Goal: Information Seeking & Learning: Learn about a topic

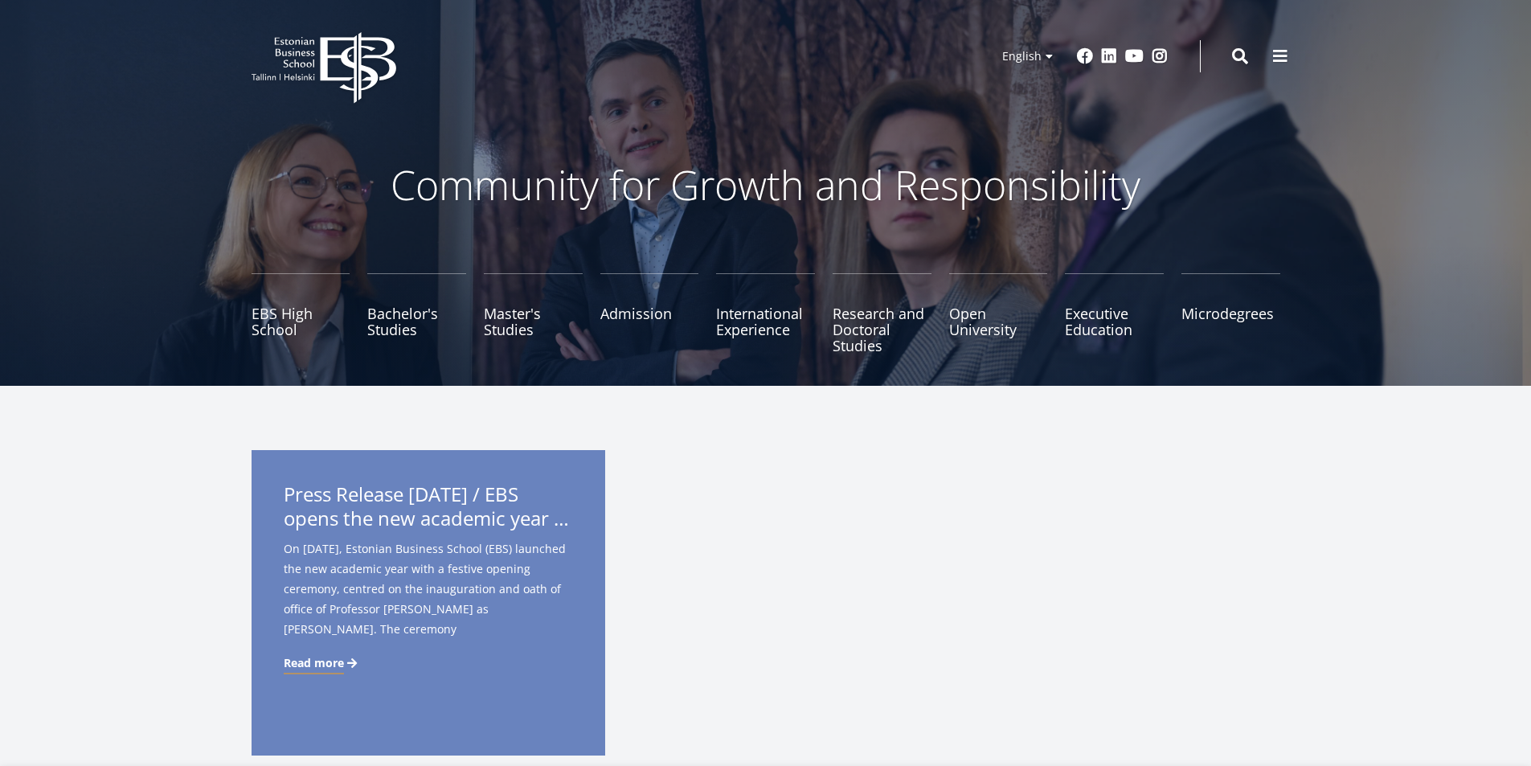
click at [1278, 55] on span at bounding box center [1281, 56] width 16 height 16
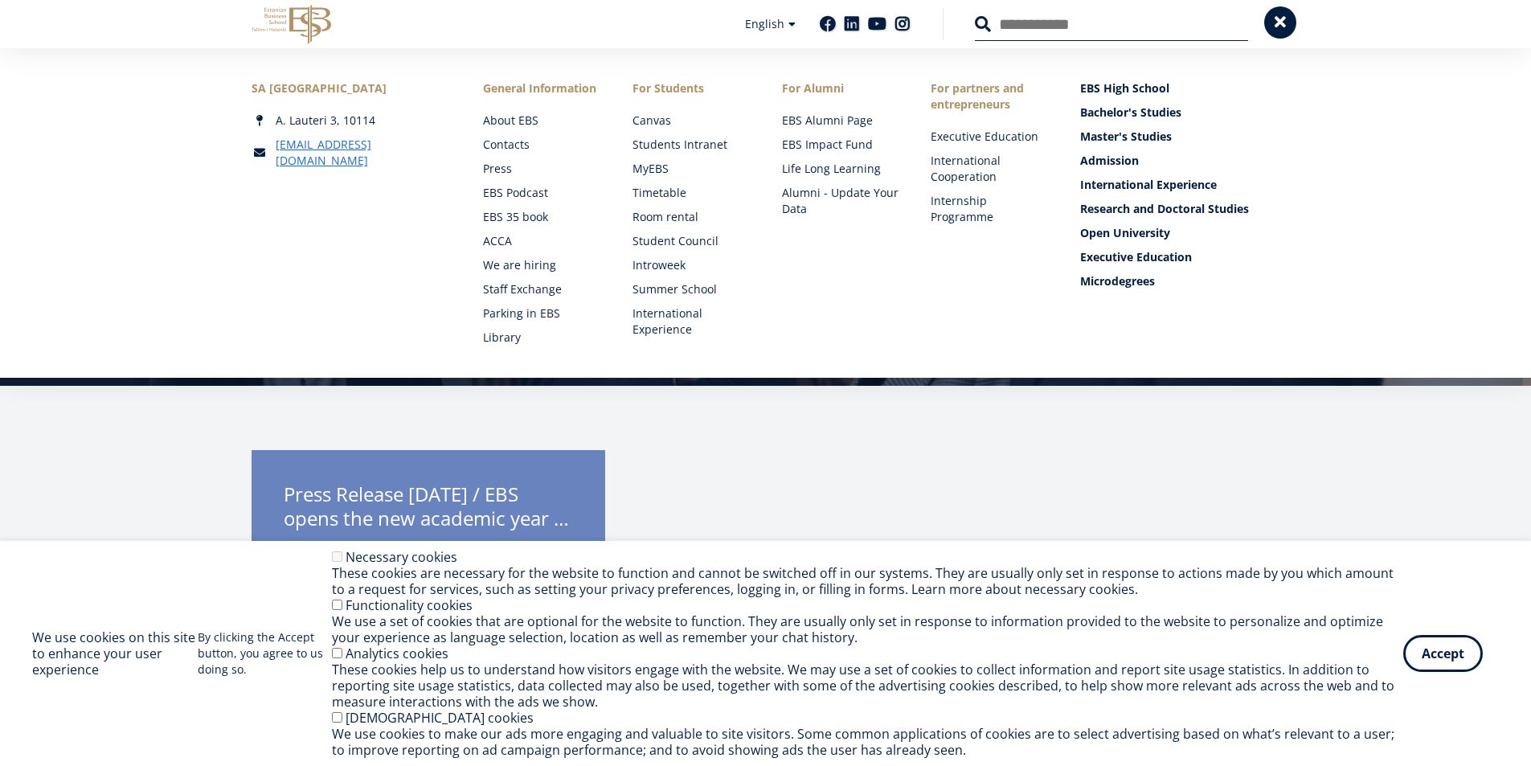
click at [1282, 32] on button at bounding box center [1281, 22] width 32 height 32
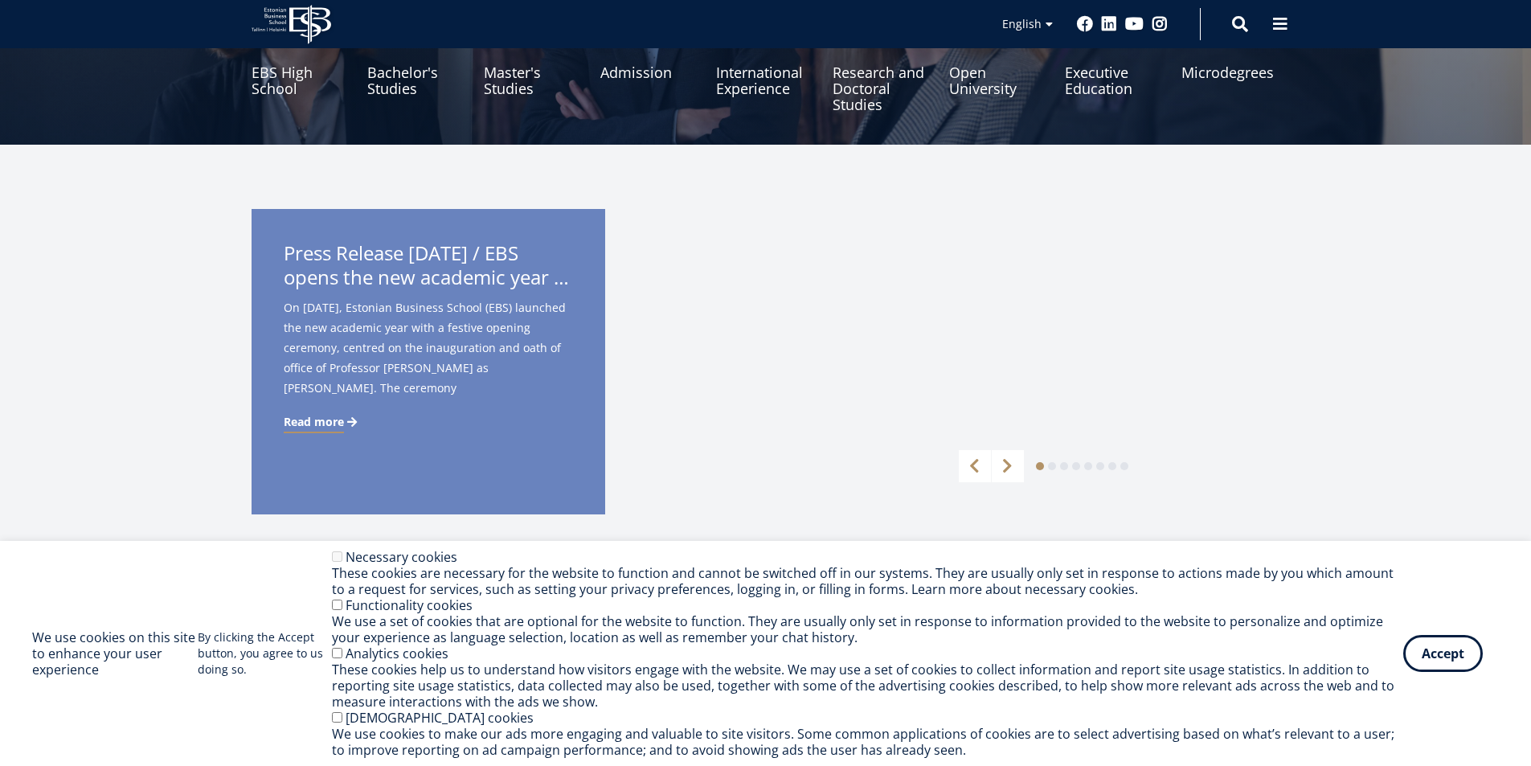
scroll to position [322, 0]
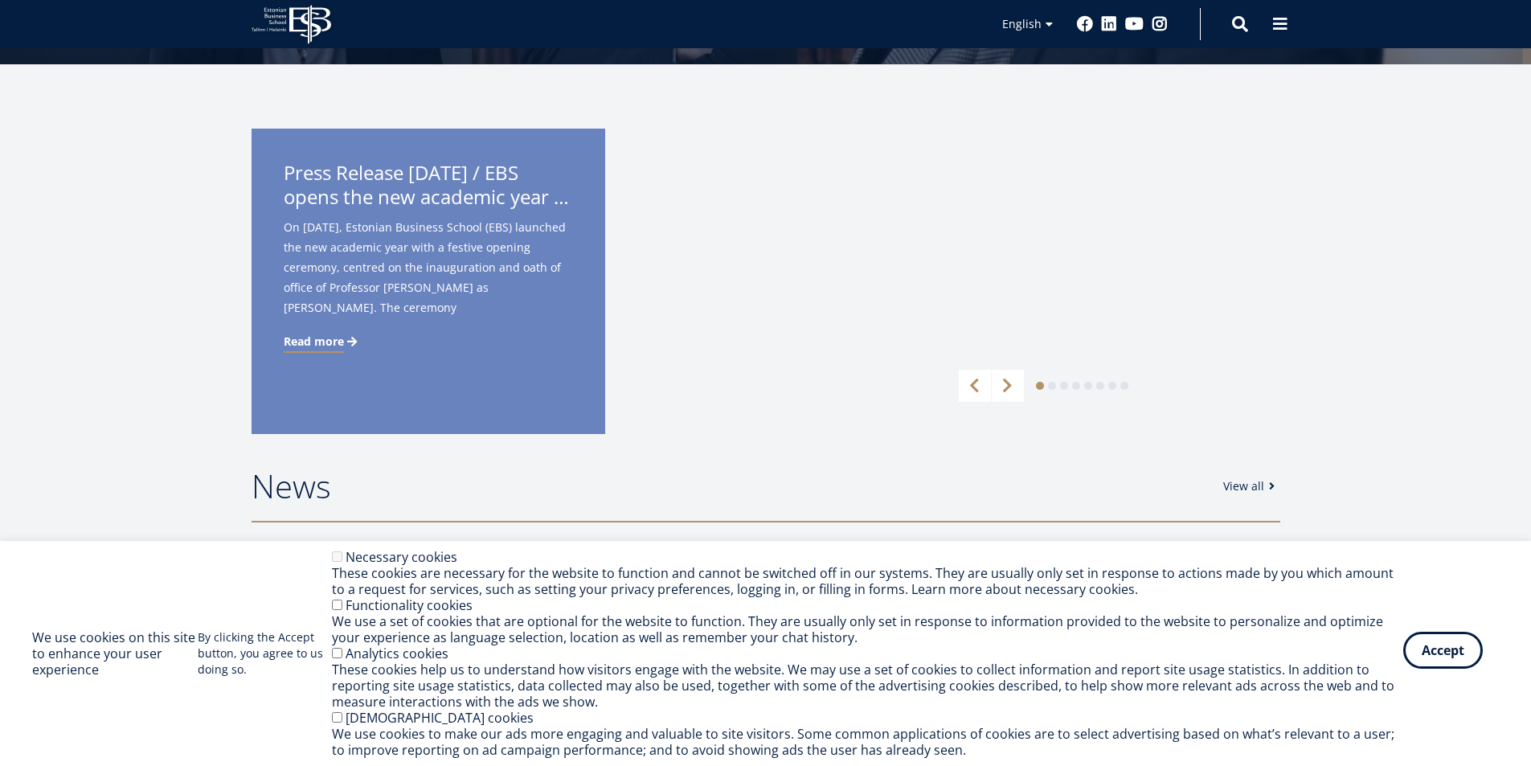
click at [1444, 660] on button "Accept" at bounding box center [1444, 650] width 80 height 37
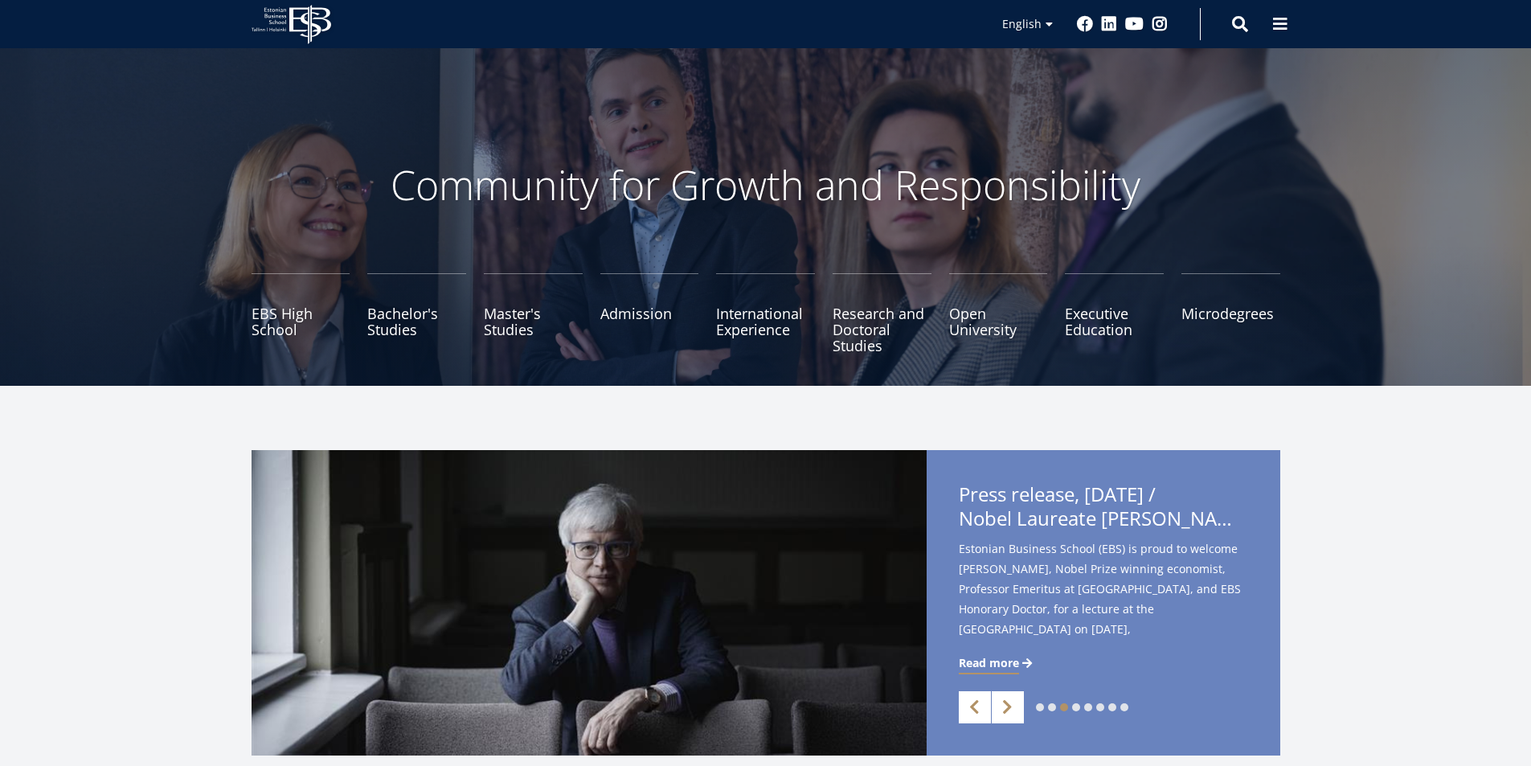
scroll to position [241, 0]
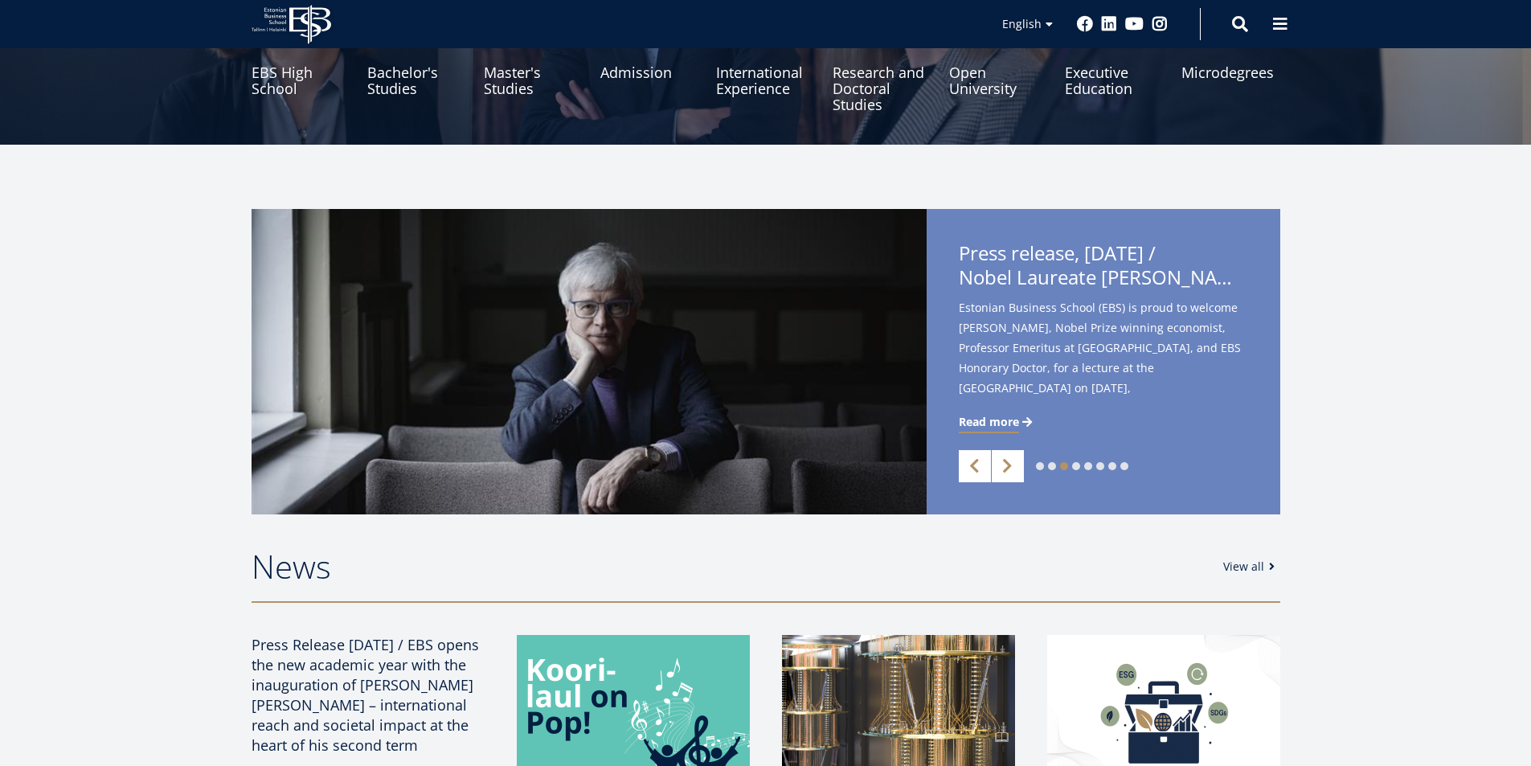
click at [1358, 424] on div "1 2 3 4 5 6 7 8 Previous Next Press Release 29.08.2025 / EBS opens the new acad…" at bounding box center [765, 361] width 1531 height 305
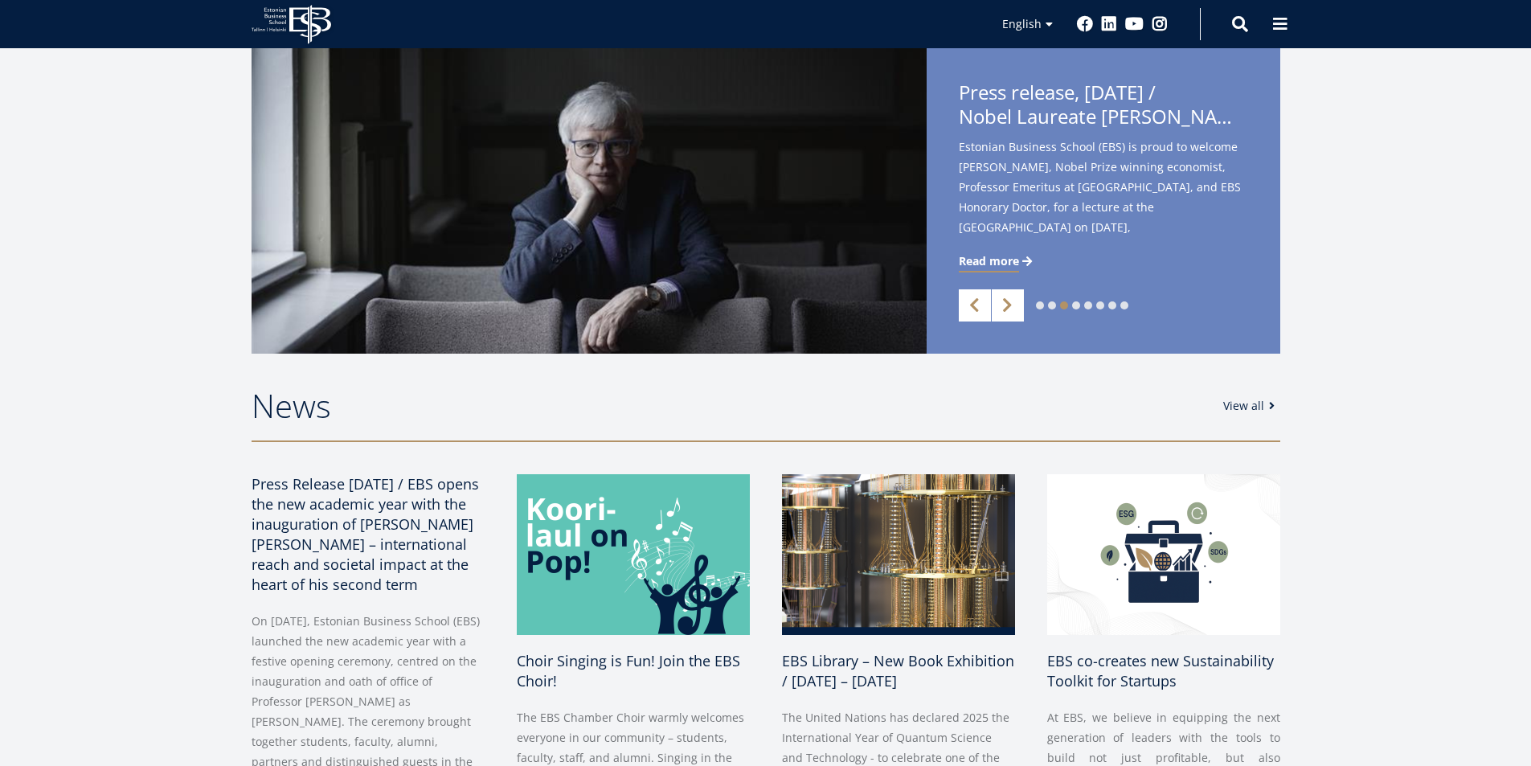
scroll to position [563, 0]
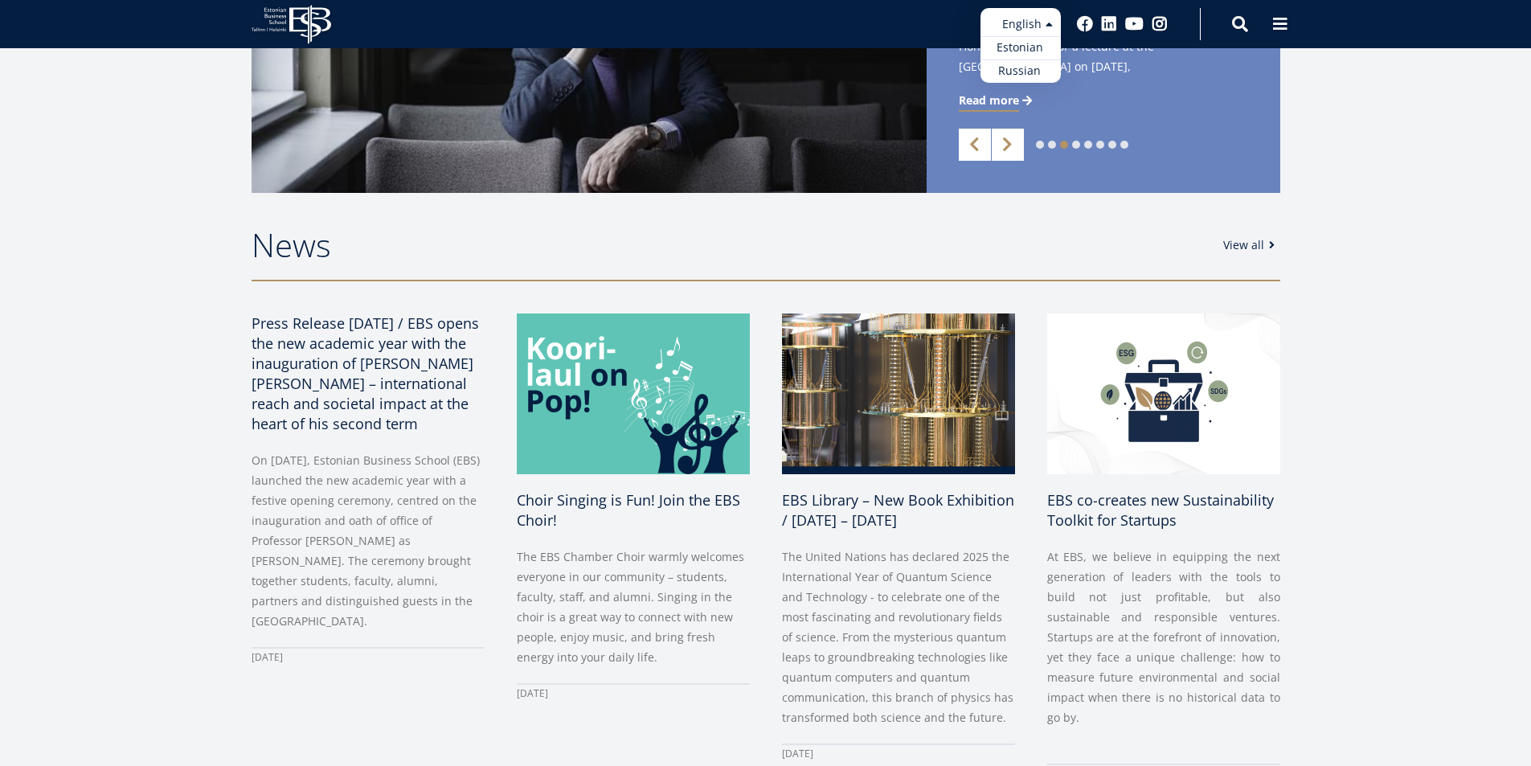
click at [1014, 17] on ul "Estonian English Russian" at bounding box center [1021, 45] width 80 height 75
click at [1028, 72] on link "Russian" at bounding box center [1021, 70] width 80 height 23
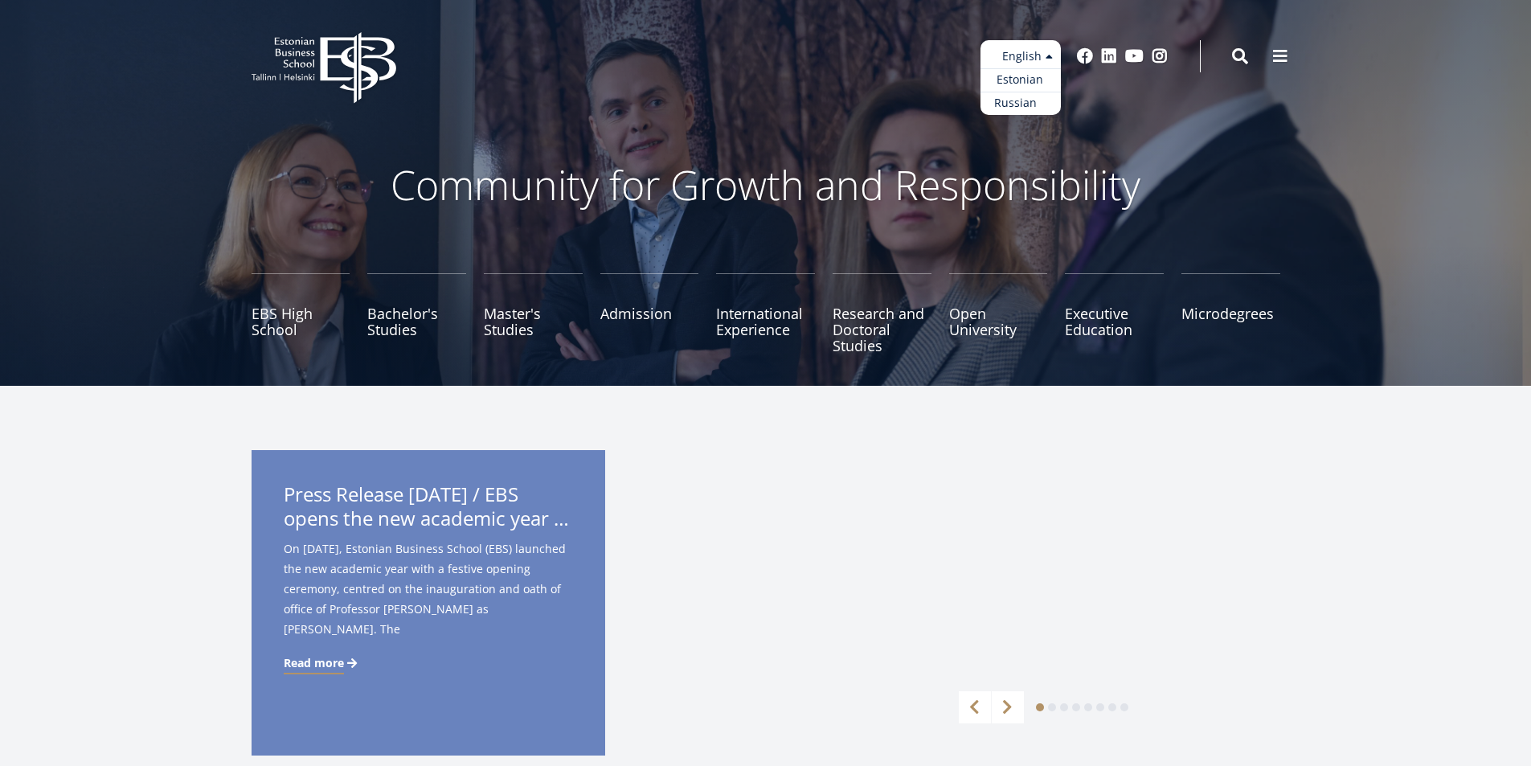
click at [1017, 104] on link "Russian" at bounding box center [1021, 103] width 80 height 23
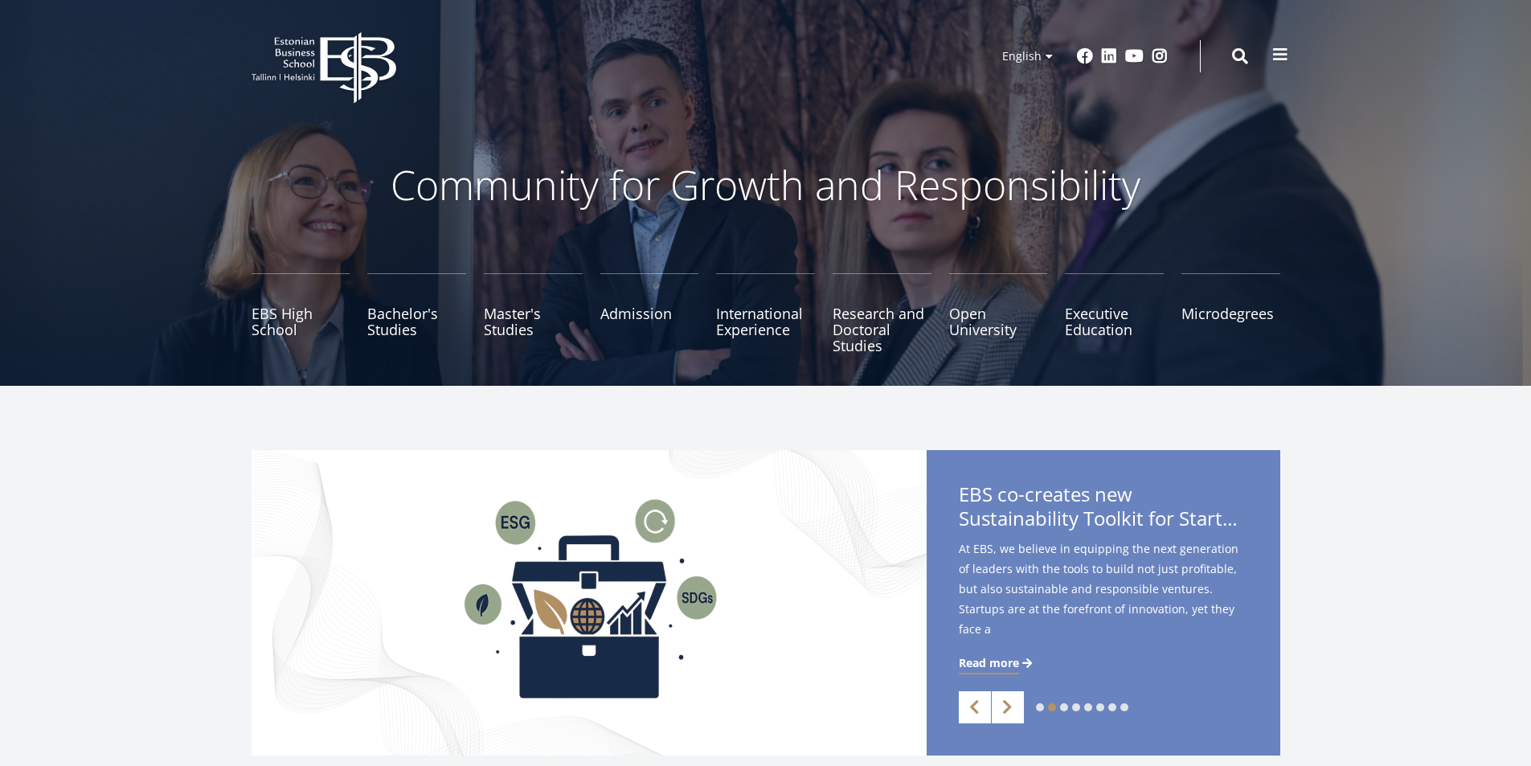
click at [1282, 52] on span at bounding box center [1281, 55] width 16 height 16
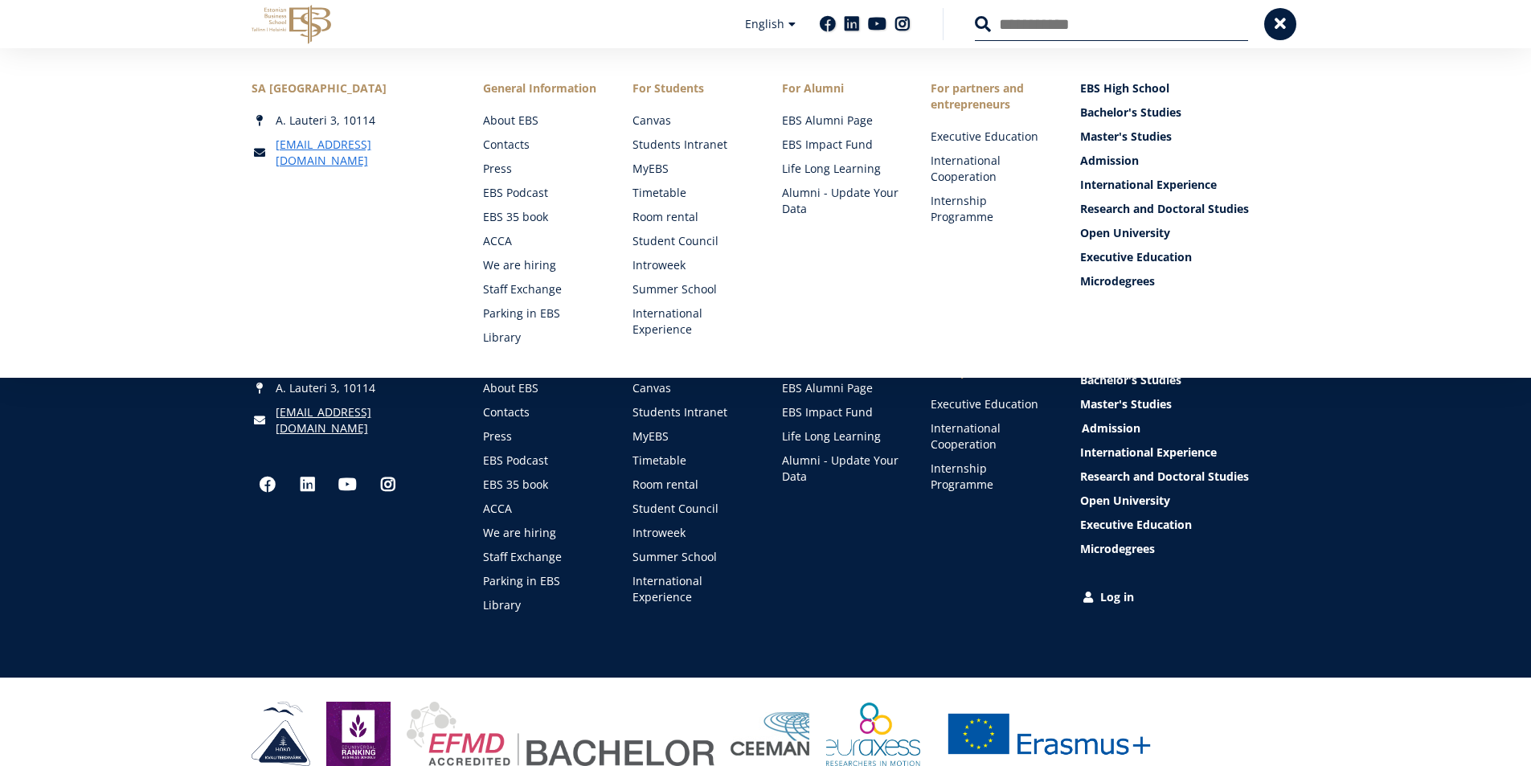
scroll to position [2048, 0]
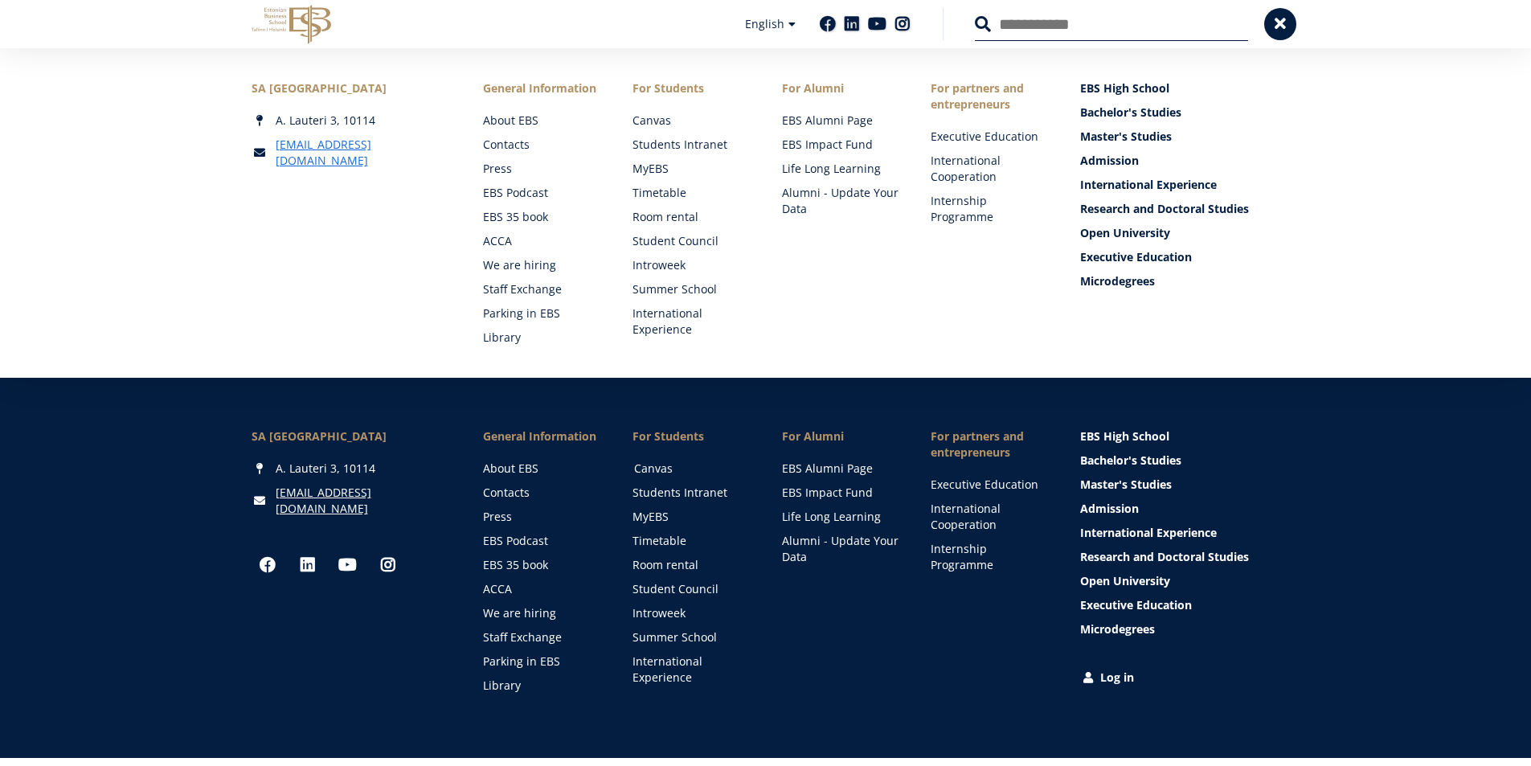
click at [654, 461] on link "Canvas" at bounding box center [692, 469] width 117 height 16
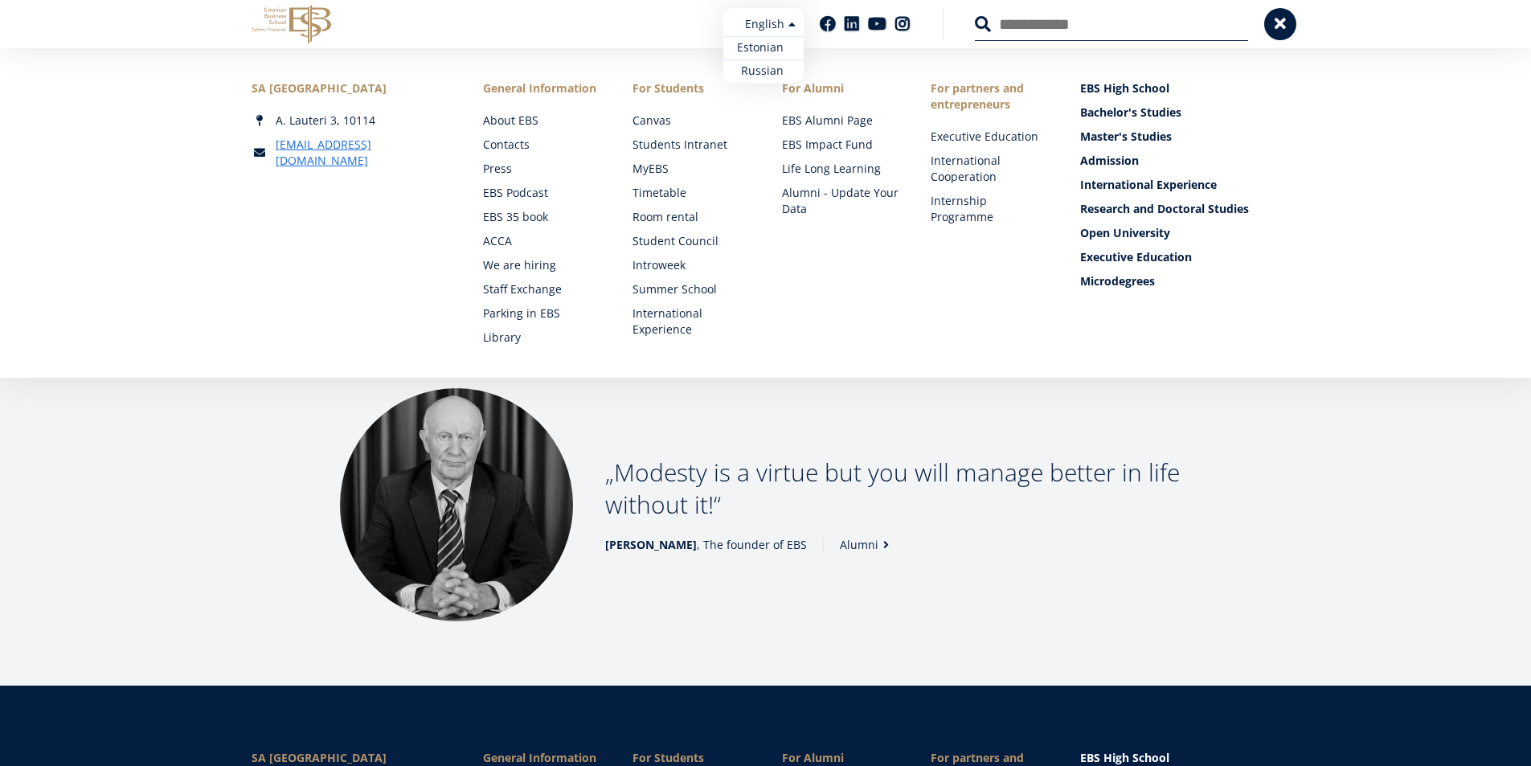
click at [766, 48] on link "Estonian" at bounding box center [764, 47] width 80 height 23
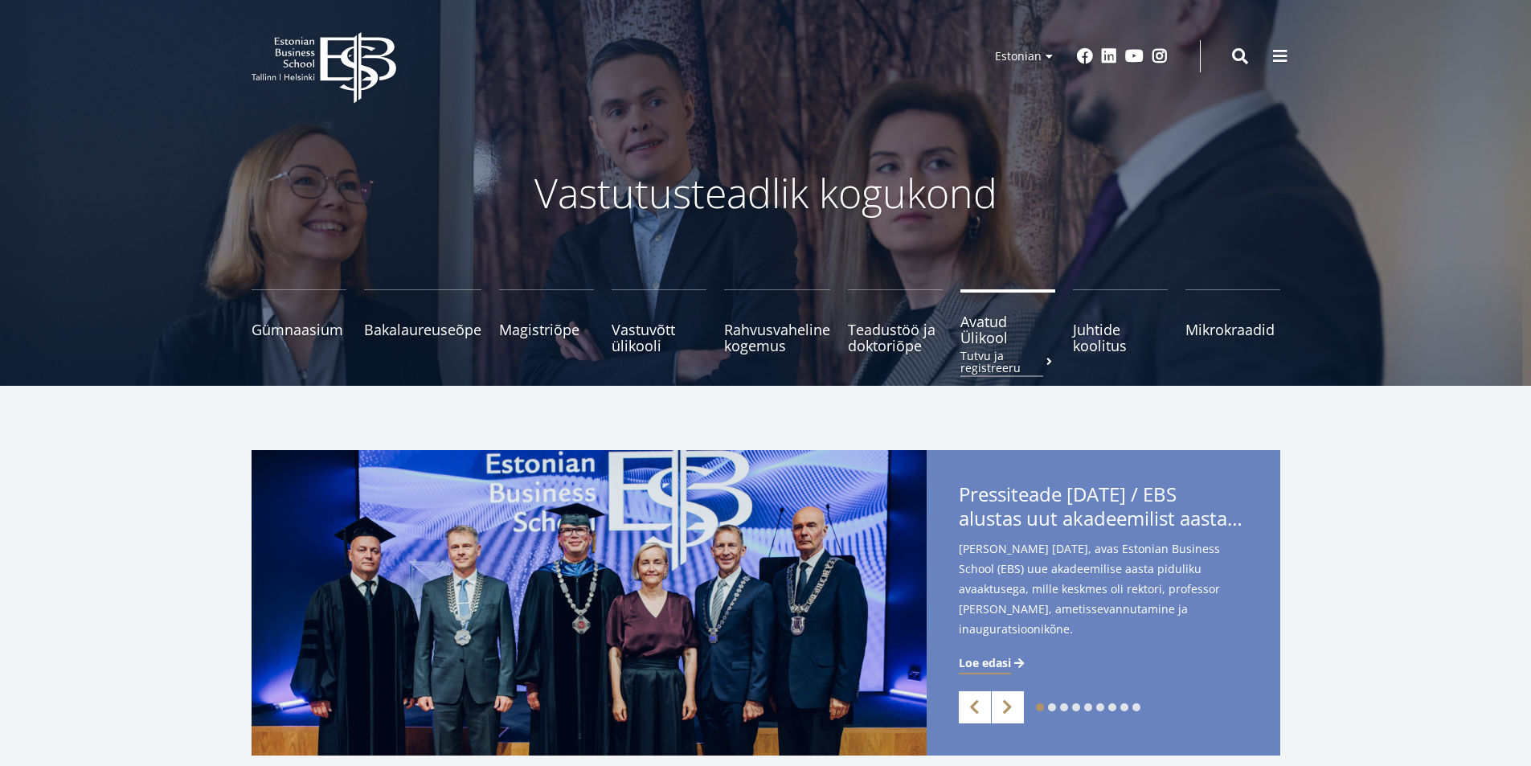
click at [982, 328] on span "Avatud Ülikool Tutvu ja registreeru" at bounding box center [1008, 330] width 95 height 32
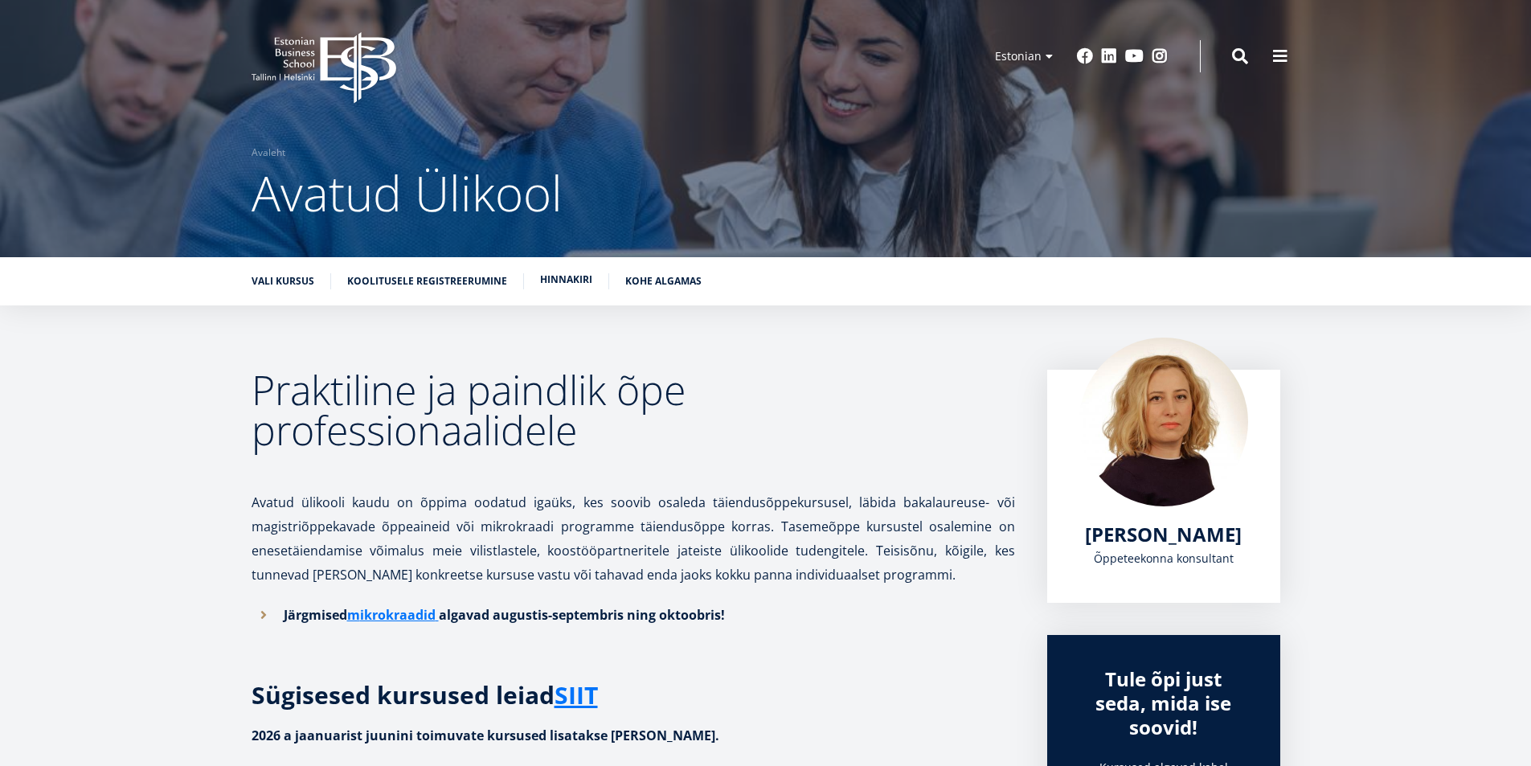
click at [546, 283] on link "Hinnakiri" at bounding box center [566, 280] width 52 height 16
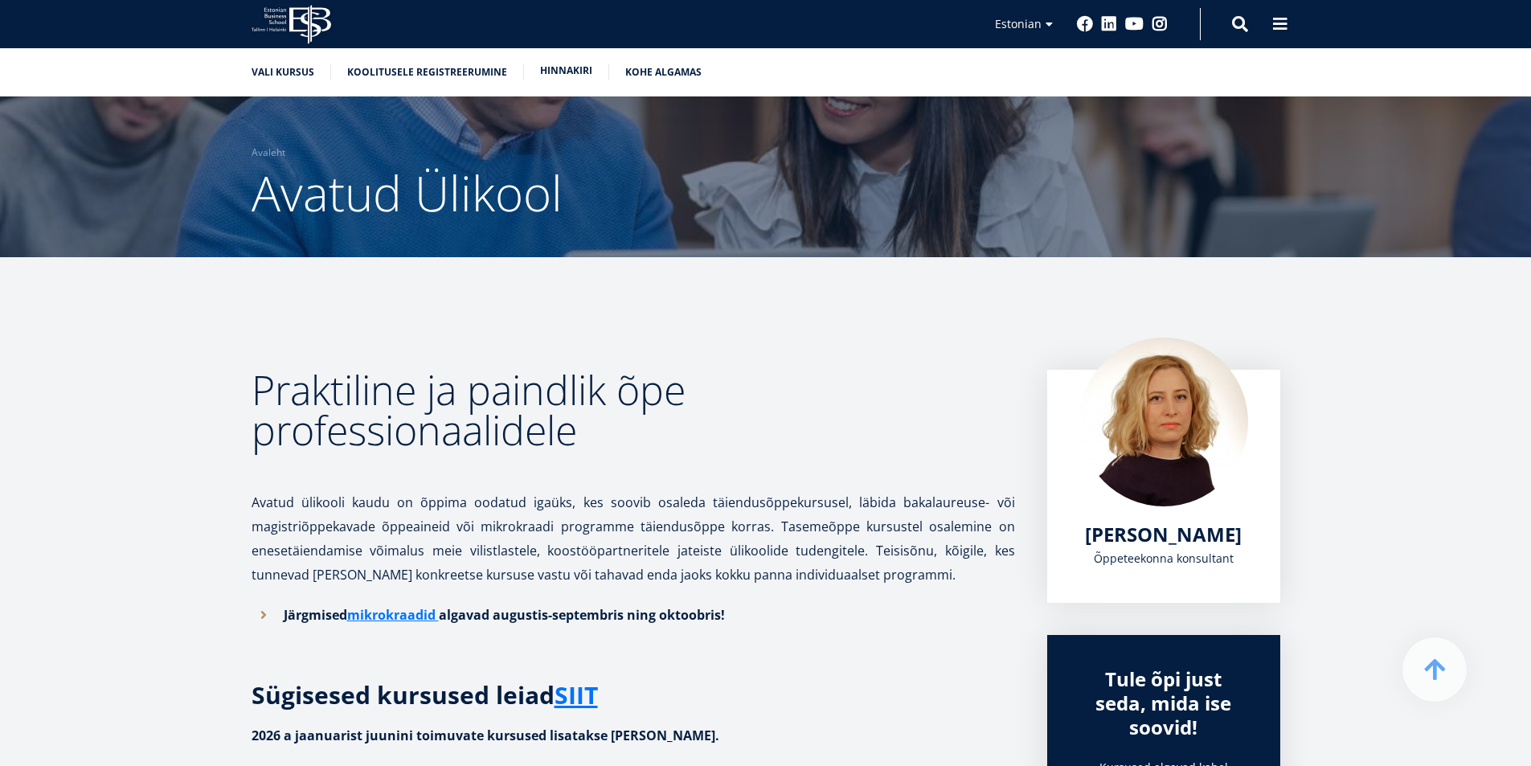
scroll to position [1660, 0]
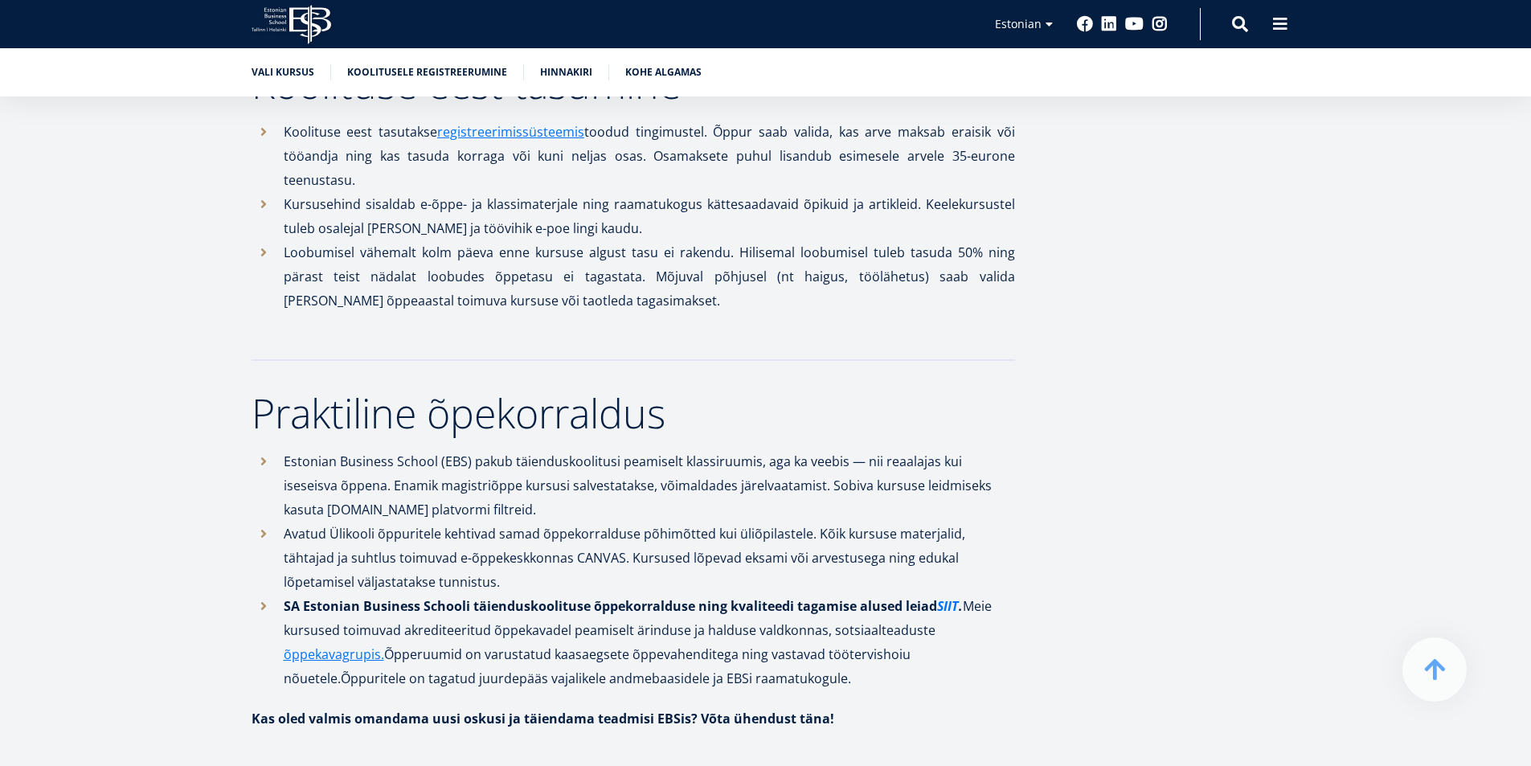
click at [942, 607] on link "SIIT" at bounding box center [948, 606] width 22 height 24
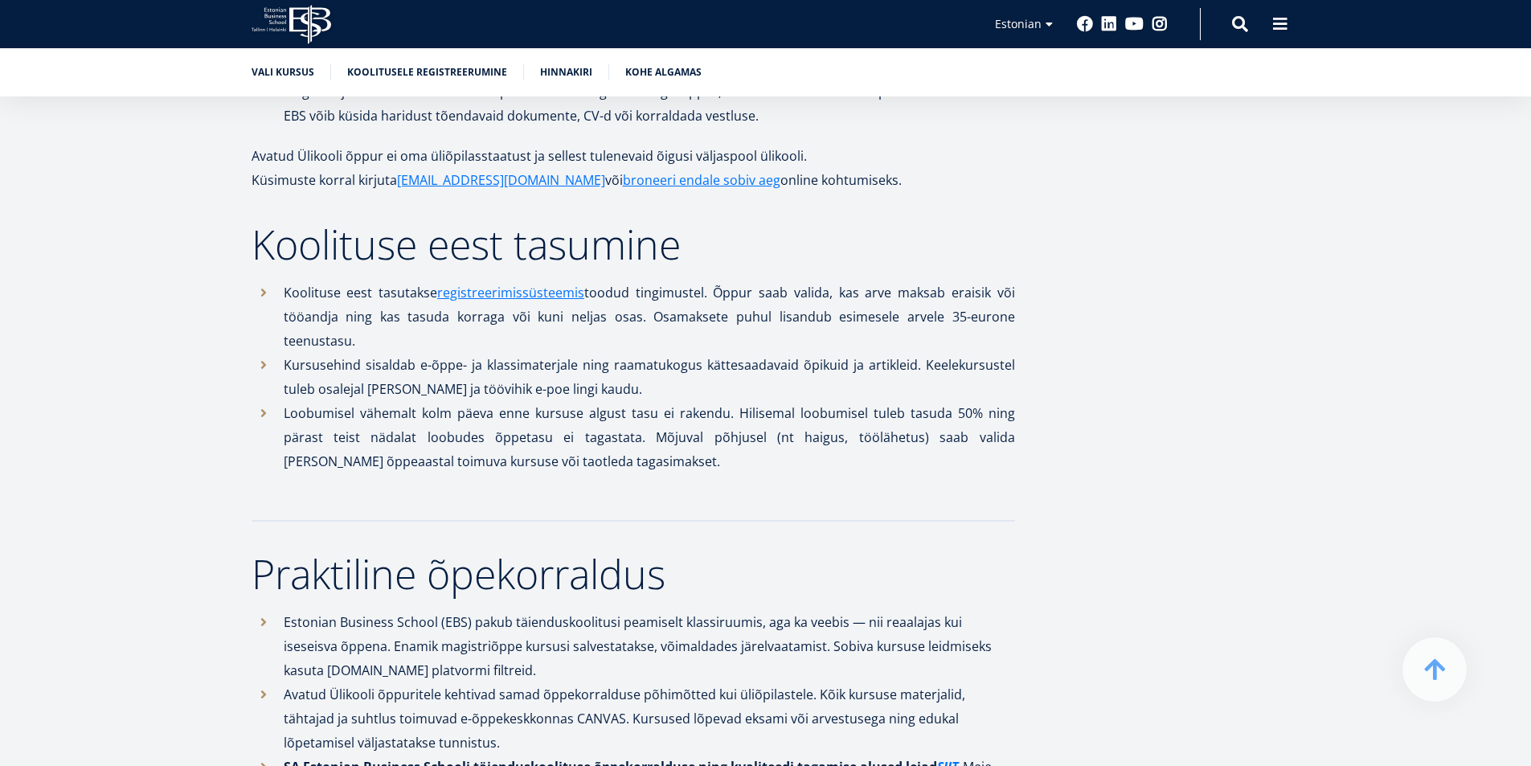
scroll to position [1419, 0]
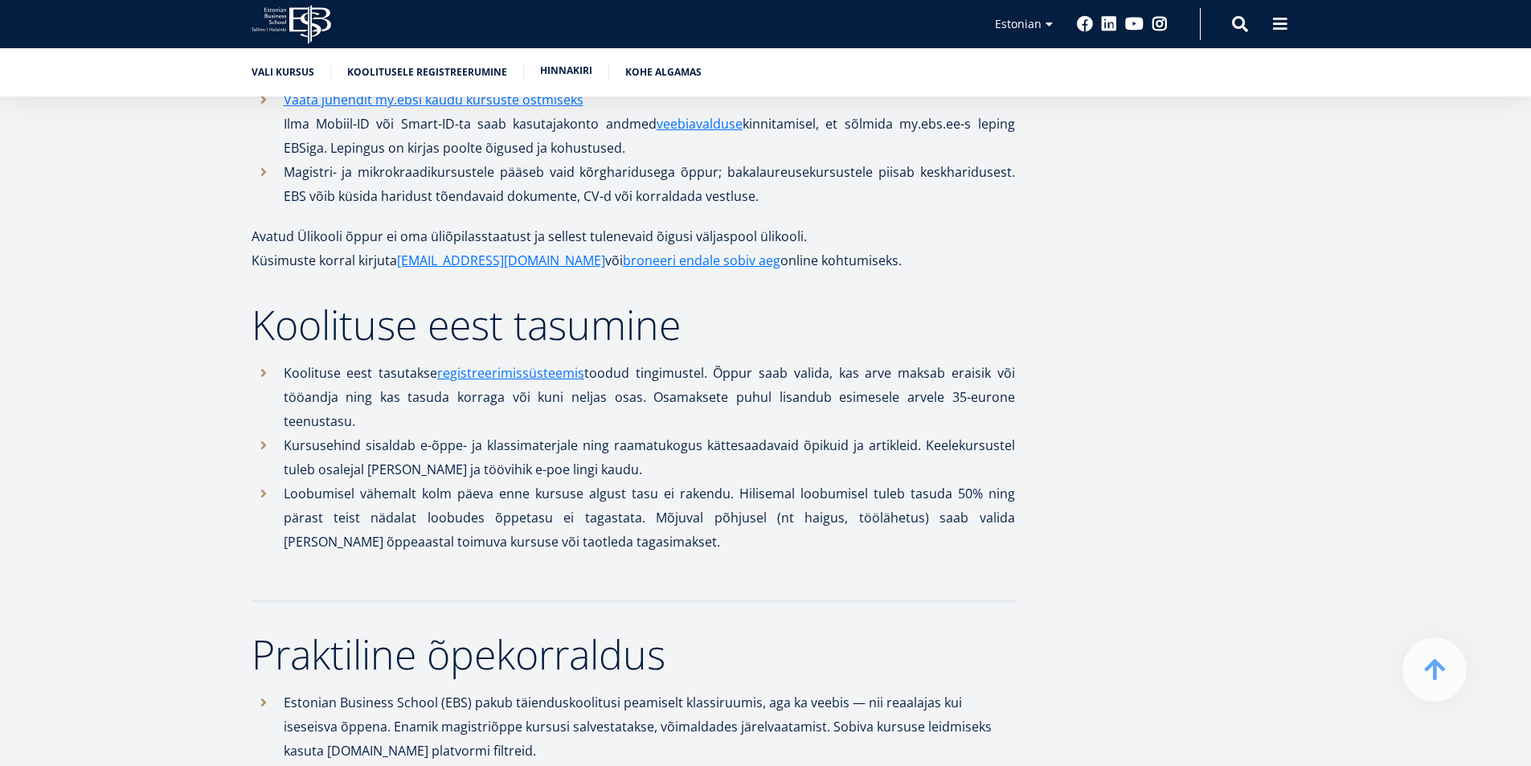
click at [546, 65] on link "Hinnakiri" at bounding box center [566, 71] width 52 height 16
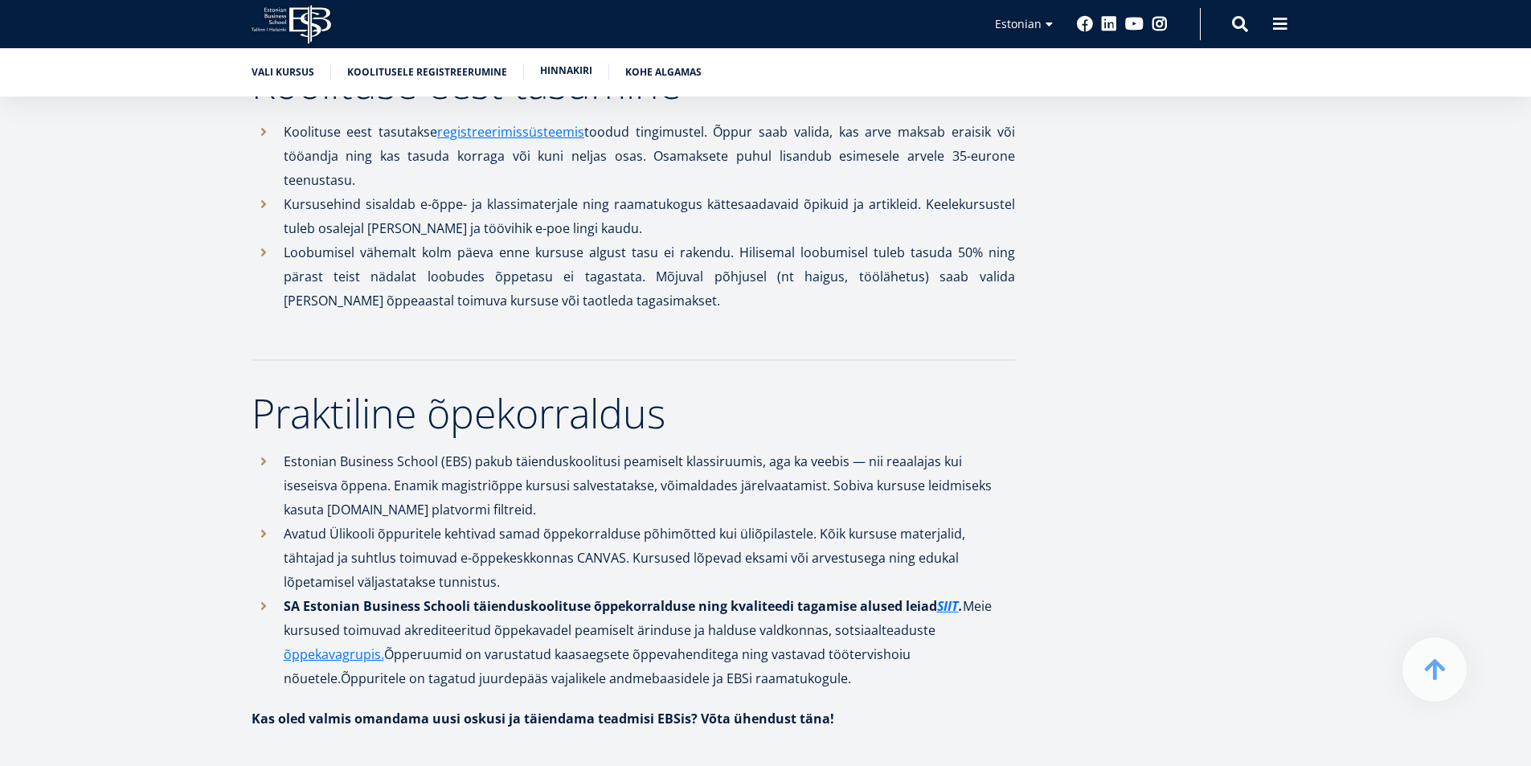
click at [546, 65] on link "Hinnakiri" at bounding box center [566, 71] width 52 height 16
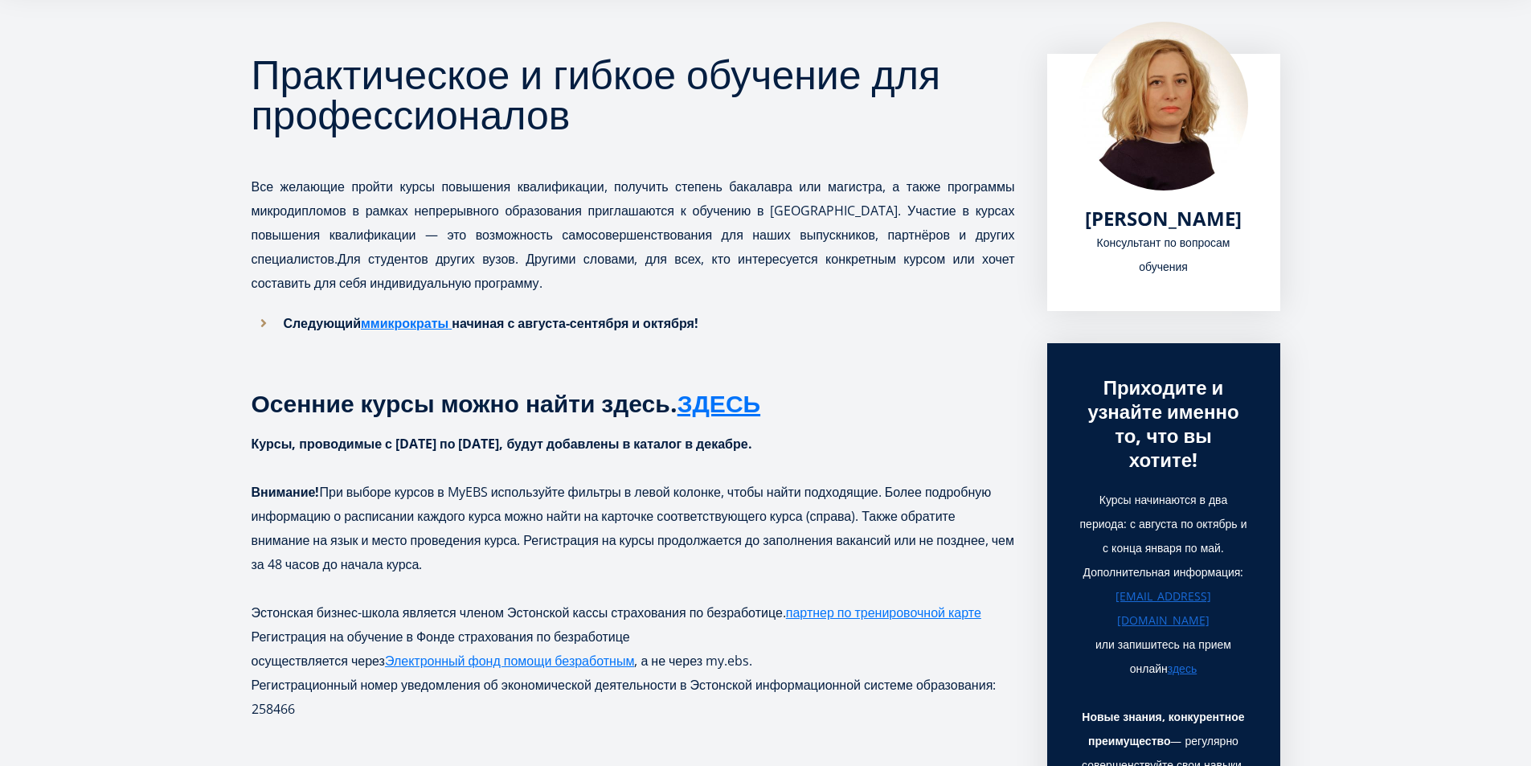
scroll to position [7, 0]
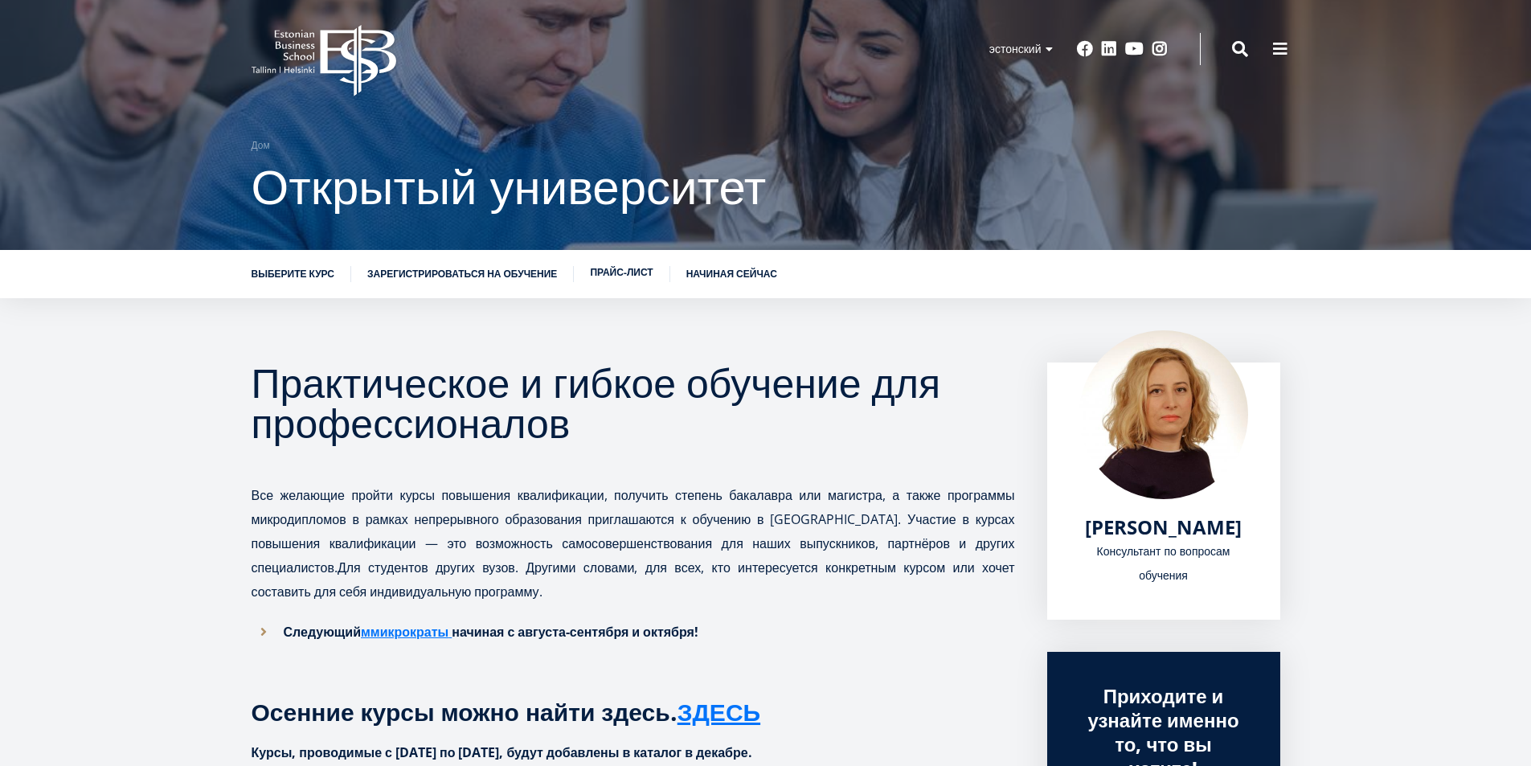
click at [615, 278] on font "Прайс-лист" at bounding box center [621, 272] width 63 height 14
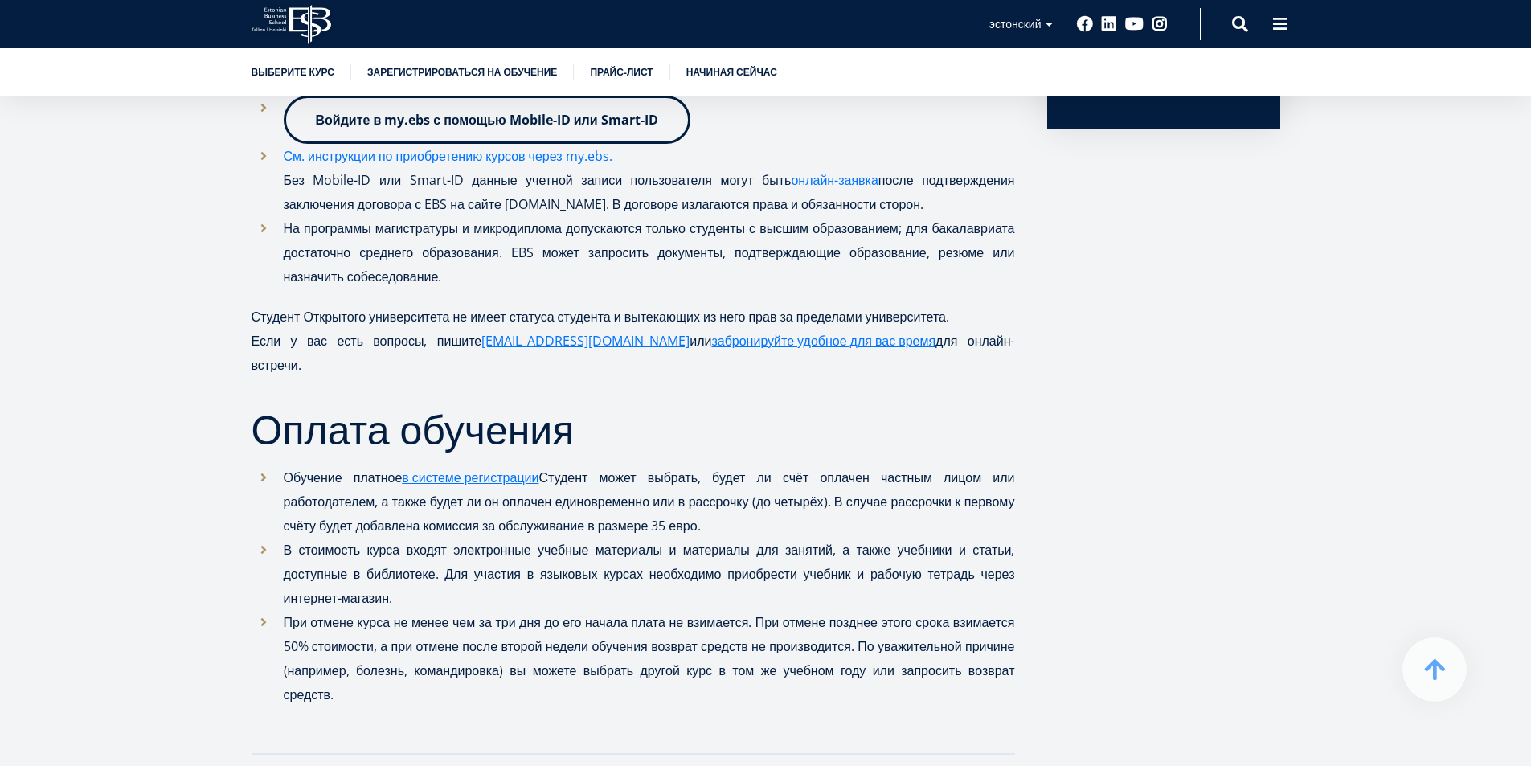
scroll to position [1181, 0]
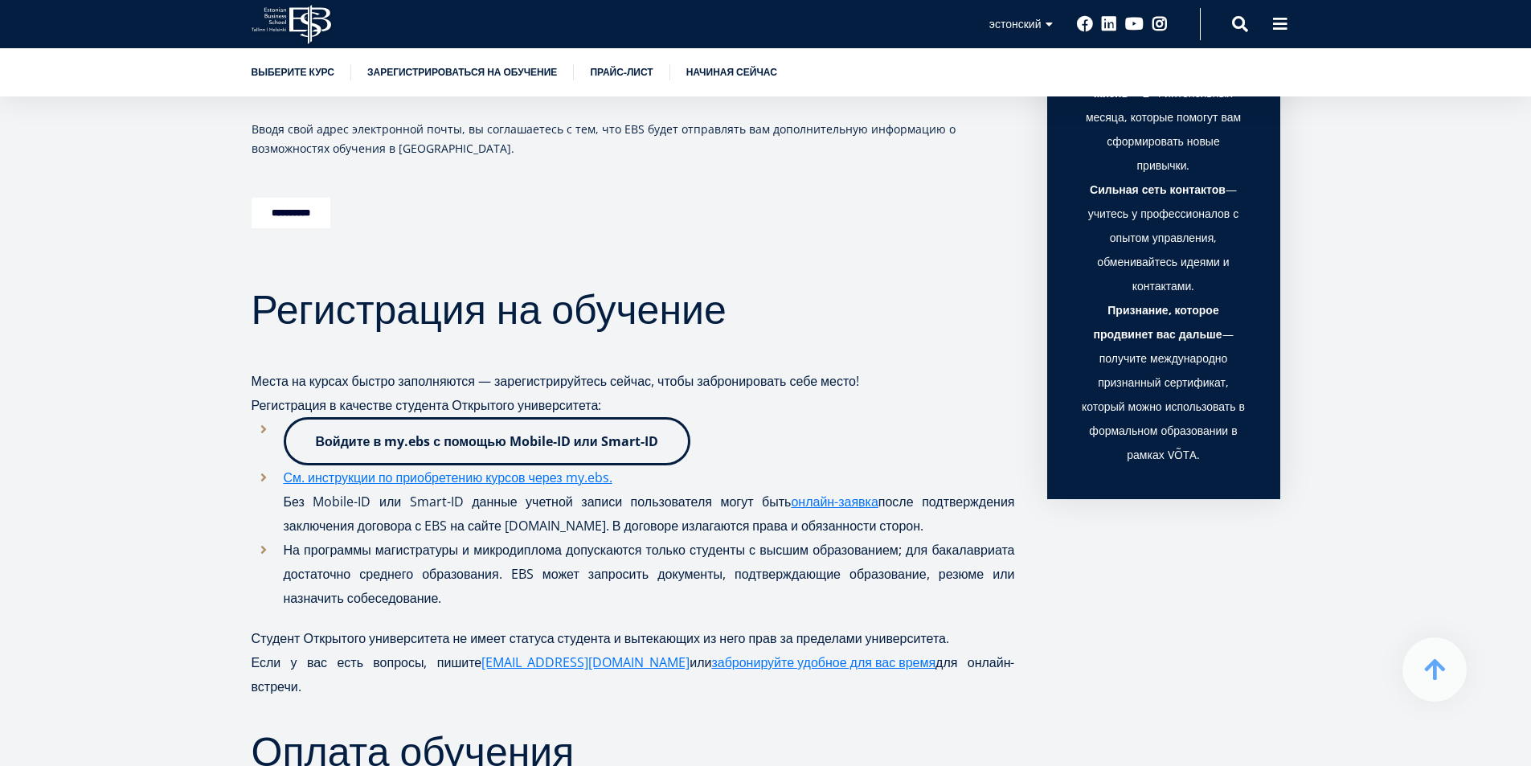
click at [318, 12] on icon "EBS Logo Created with Sketch." at bounding box center [292, 24] width 80 height 39
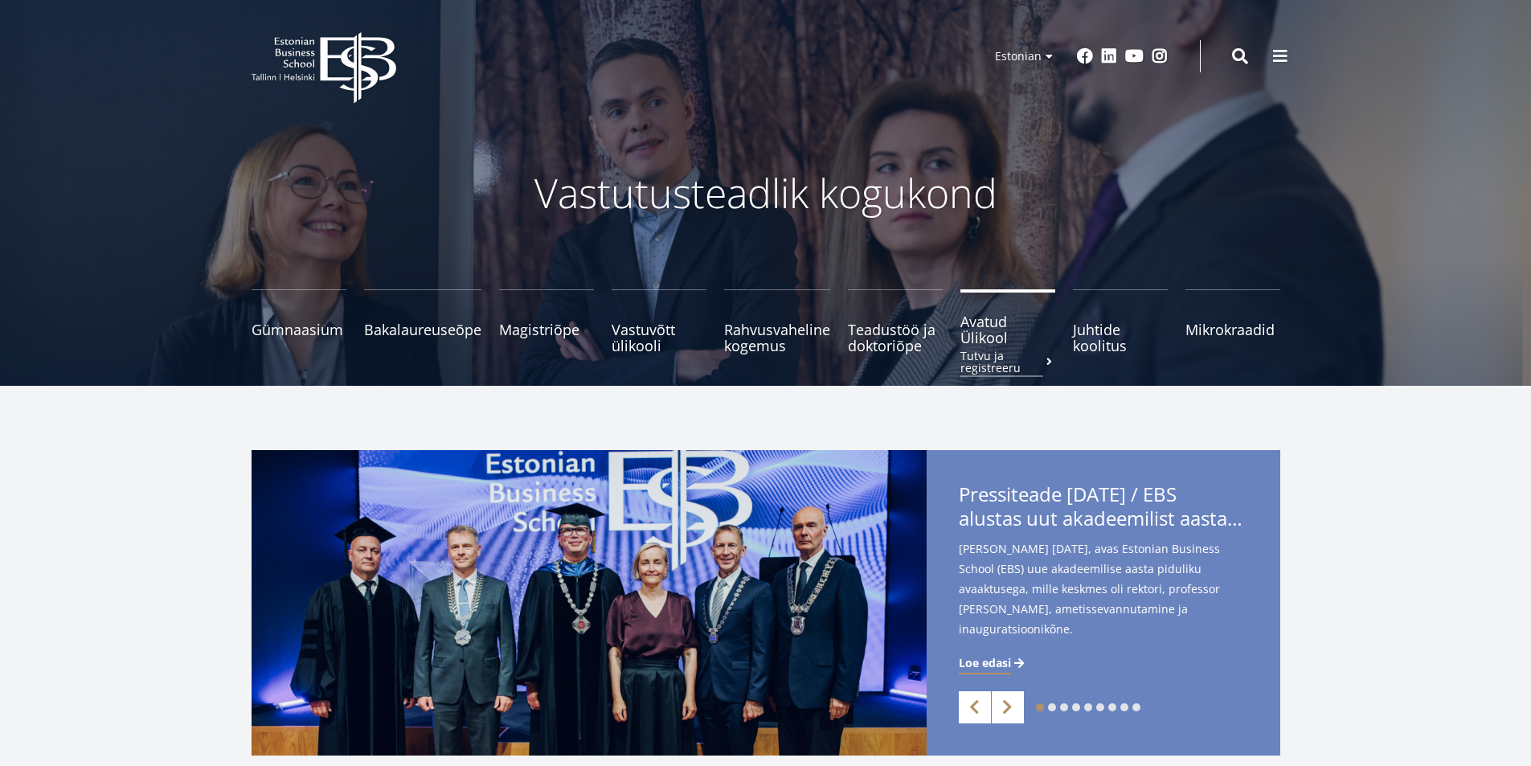
scroll to position [241, 0]
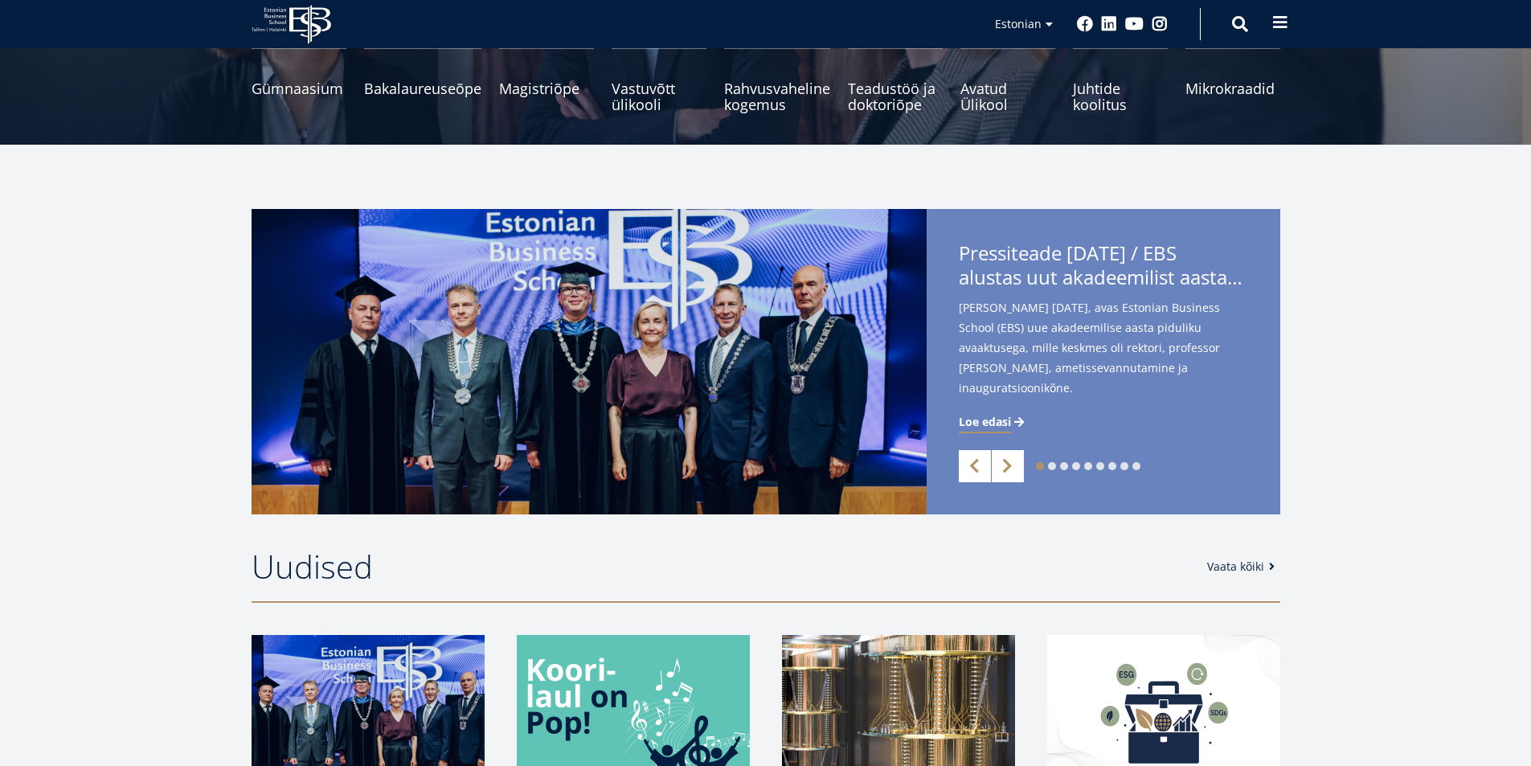
click at [1283, 17] on span at bounding box center [1281, 22] width 16 height 16
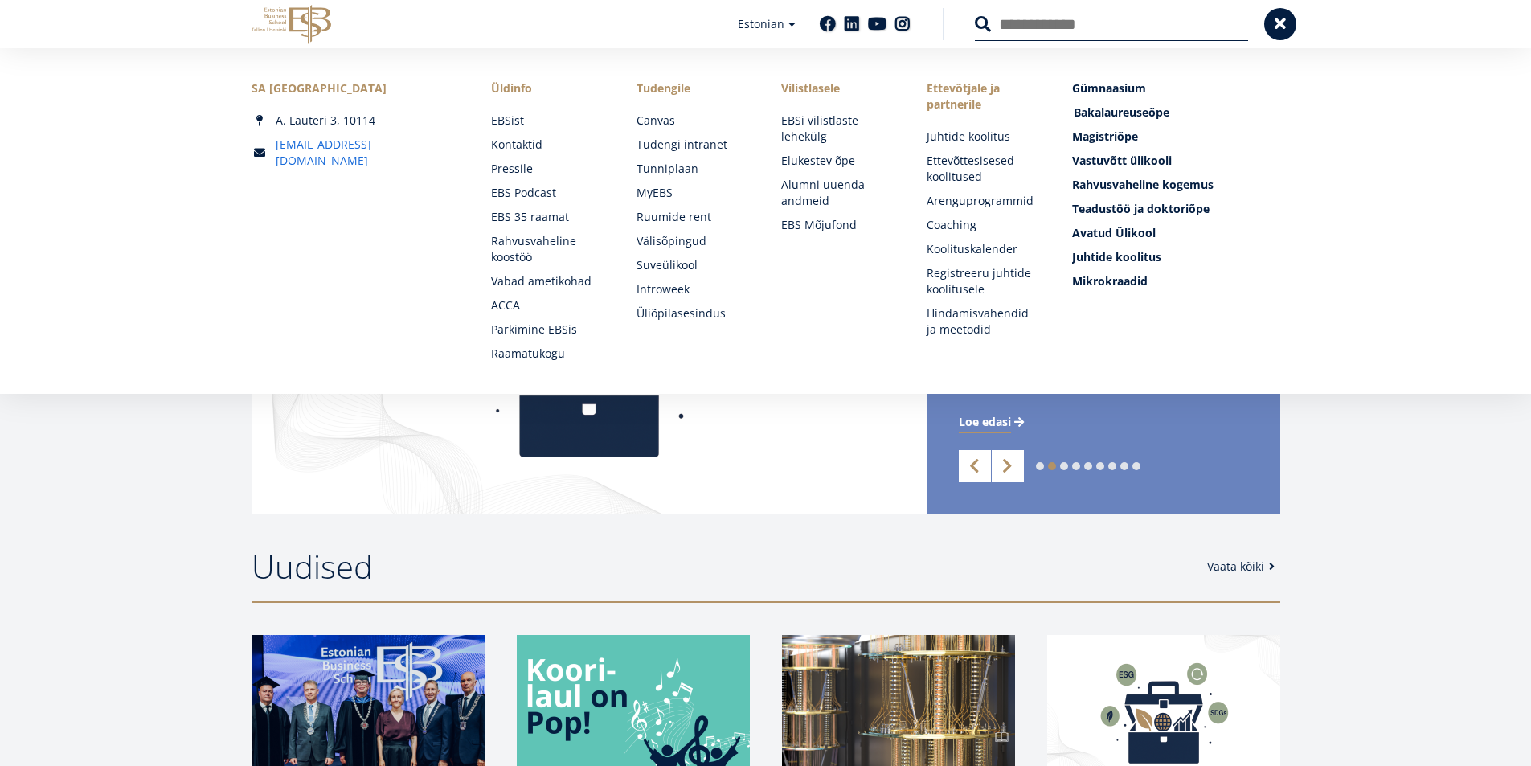
click at [1117, 107] on span "Bakalaureuseõpe Tutvu ja registreeru" at bounding box center [1122, 112] width 96 height 15
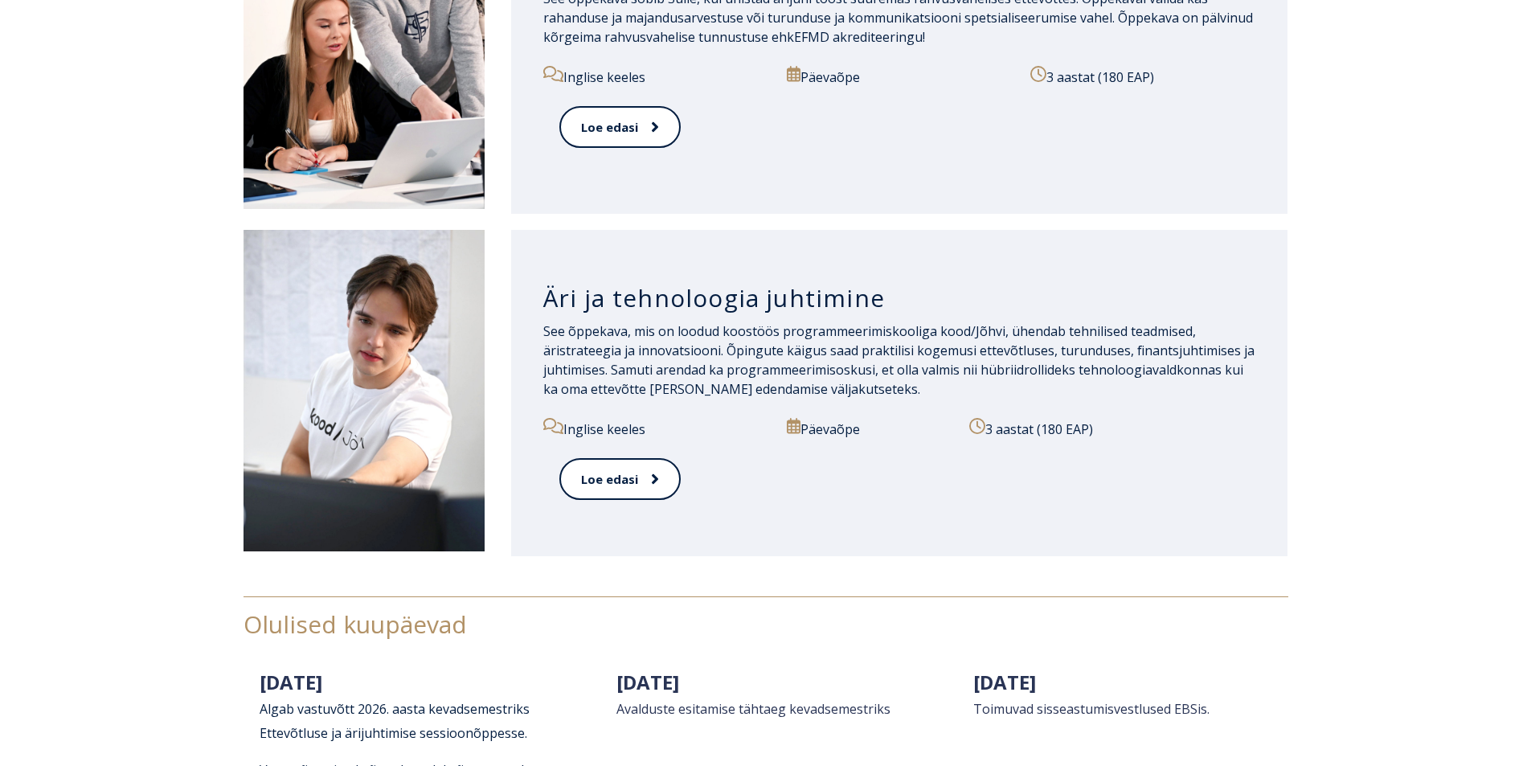
scroll to position [2010, 0]
